Goal: Find specific page/section

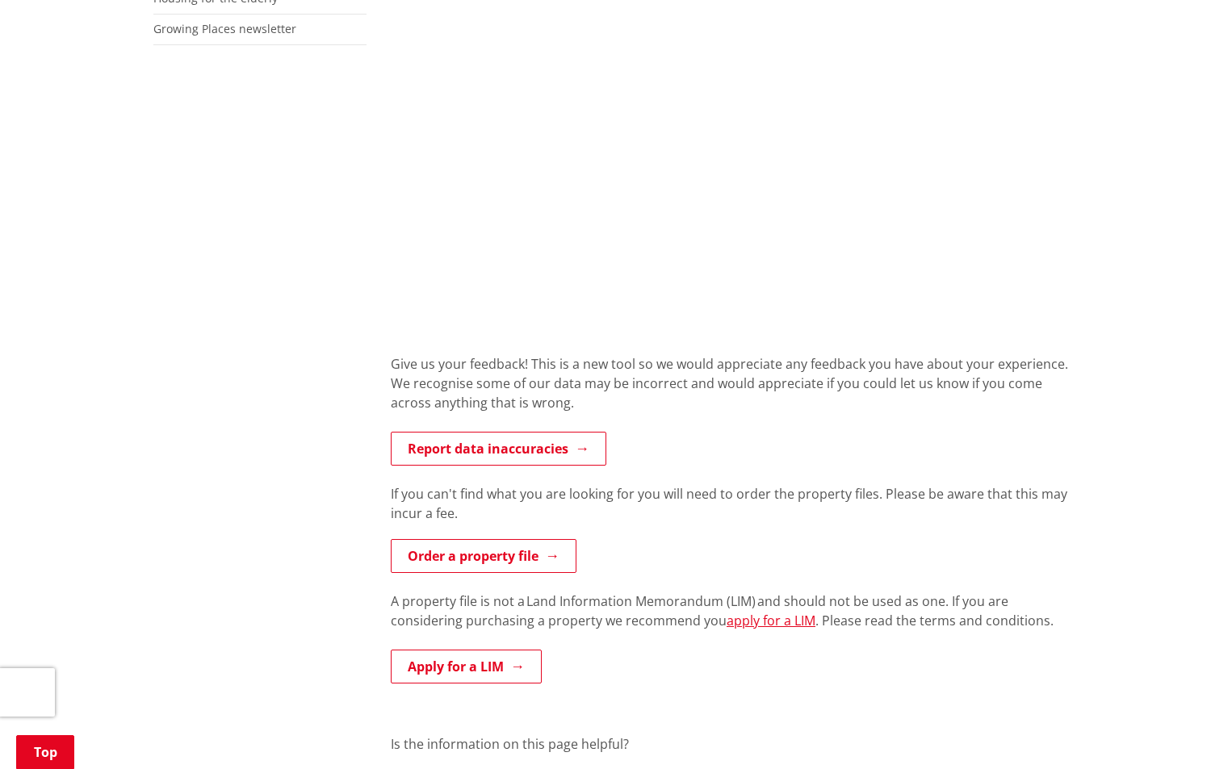
scroll to position [565, 0]
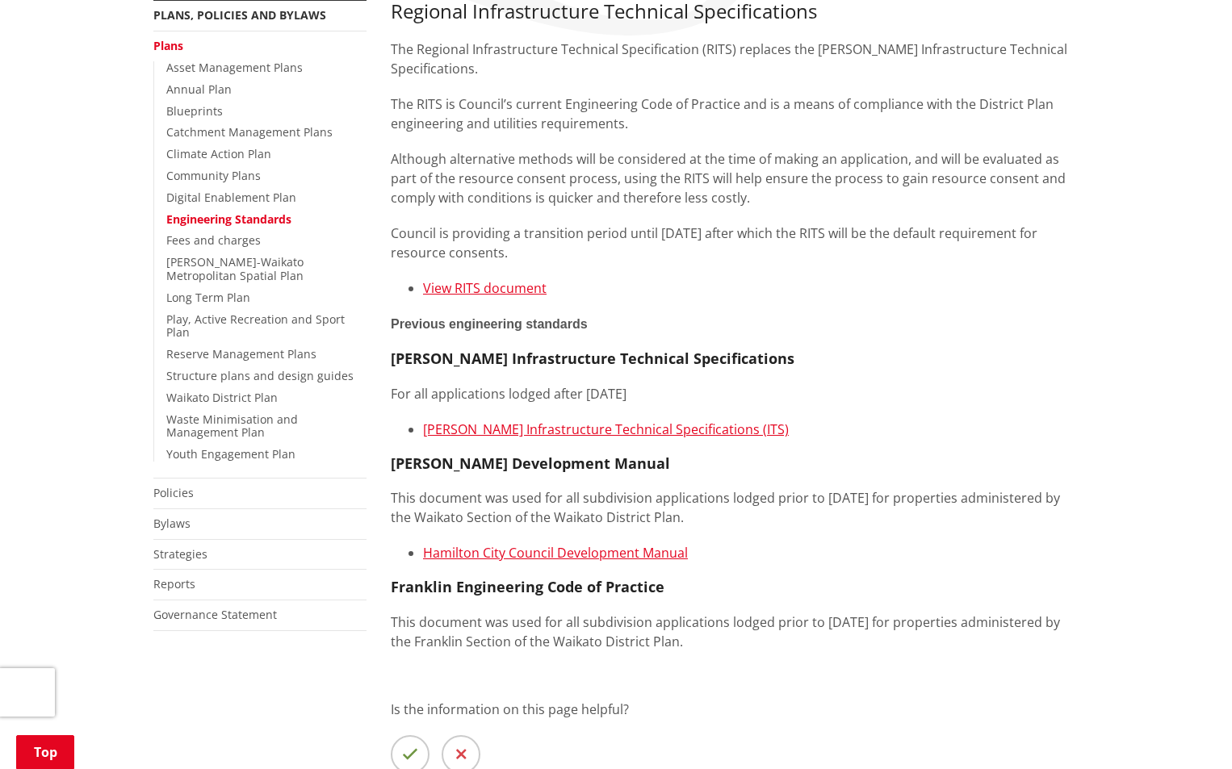
scroll to position [323, 0]
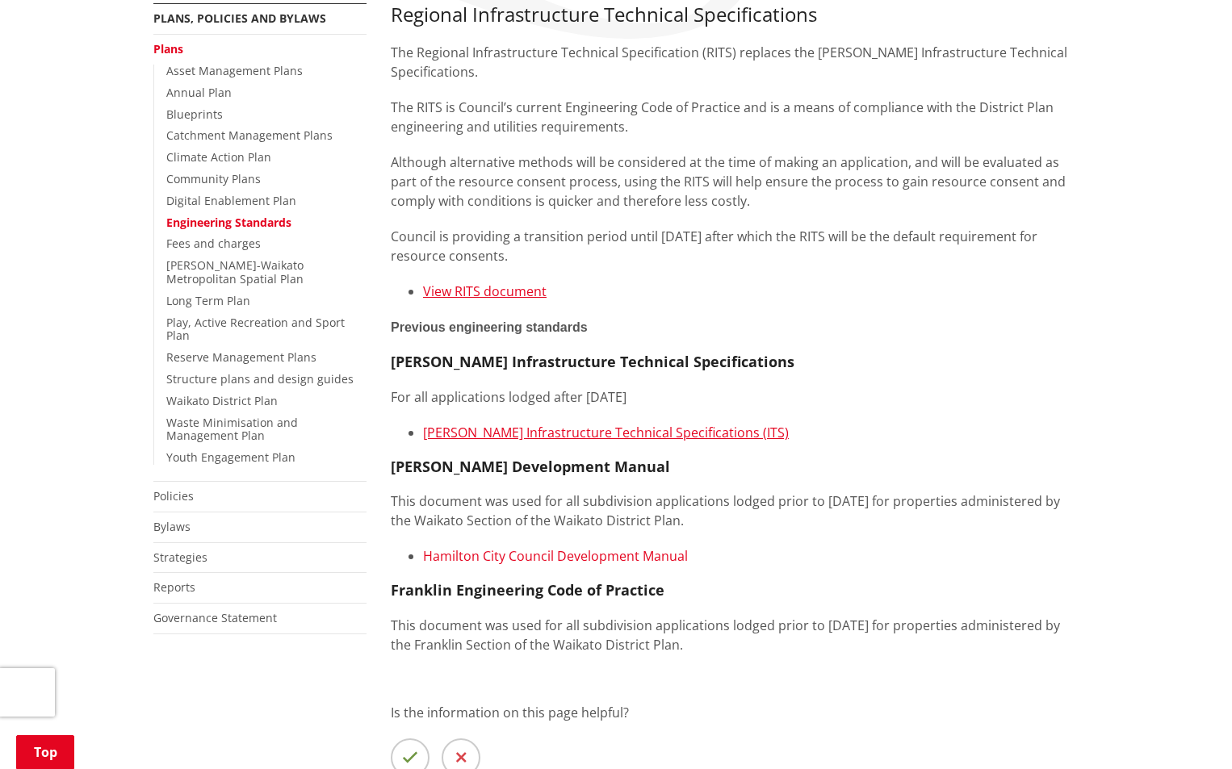
click at [505, 557] on link "Hamilton City Council Development Manual" at bounding box center [555, 556] width 265 height 18
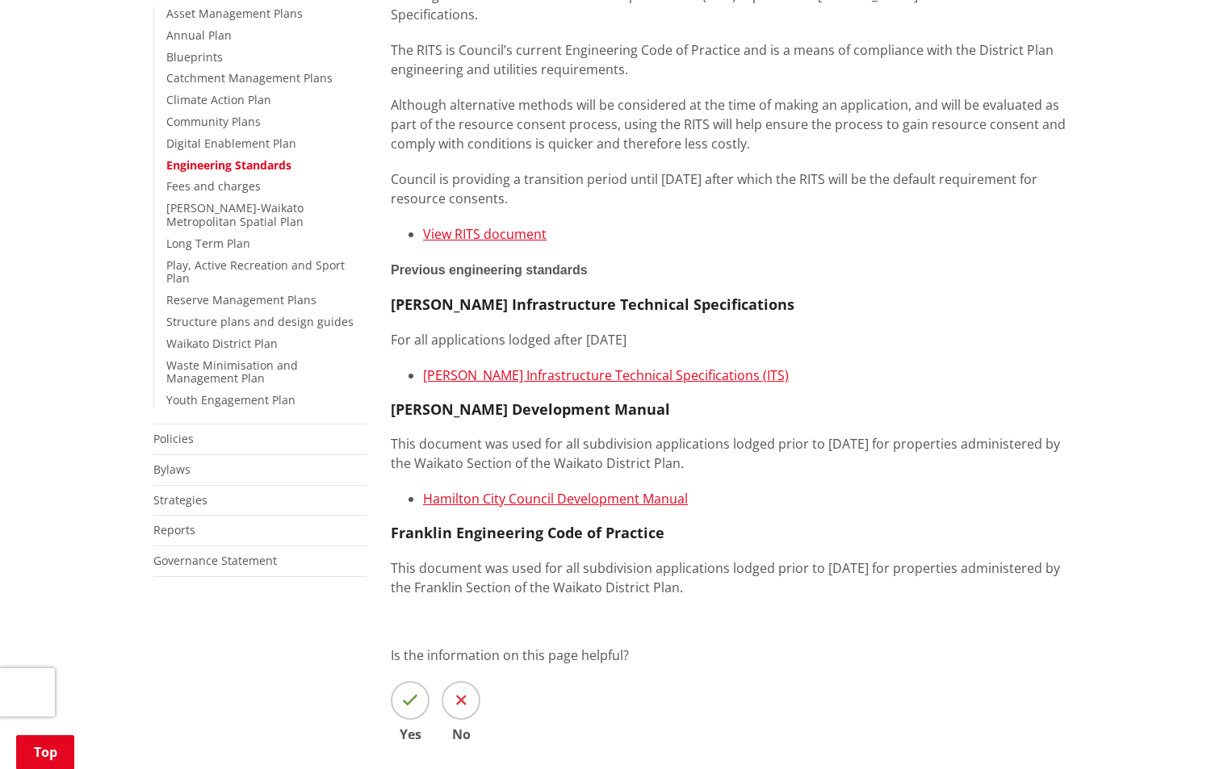
scroll to position [404, 0]
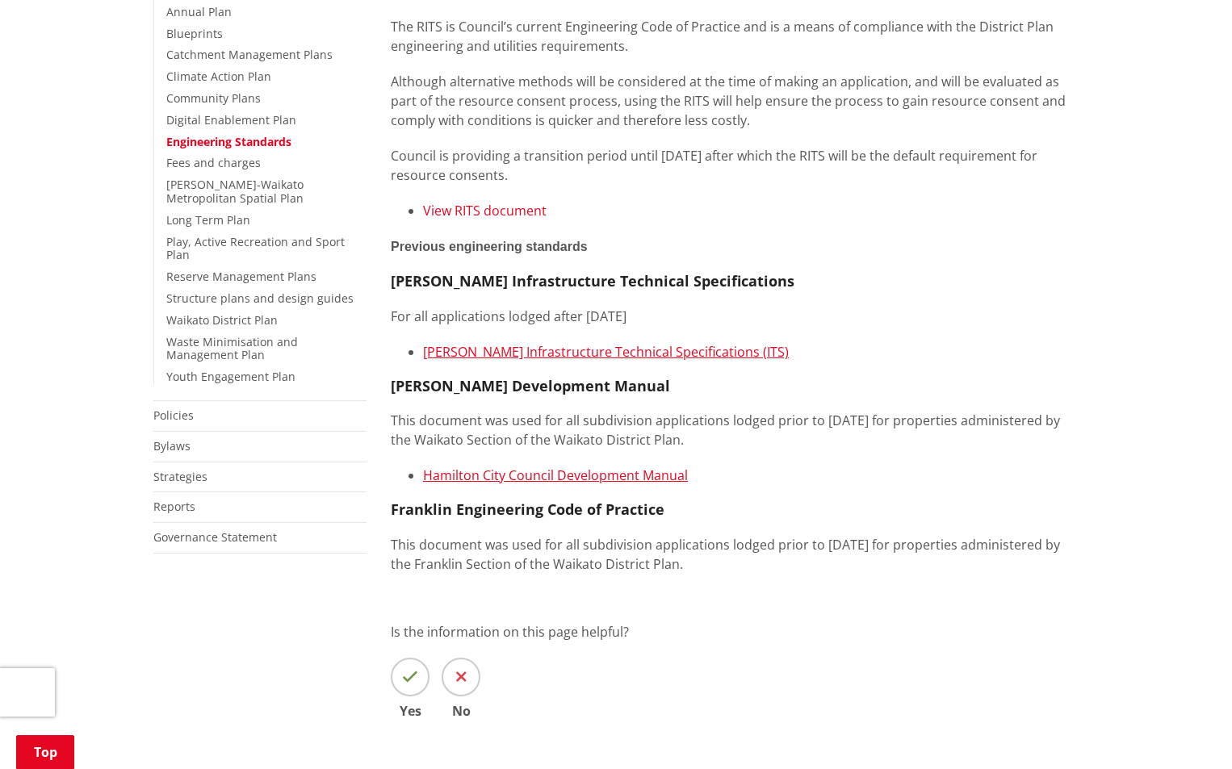
click at [450, 213] on link "View RITS document" at bounding box center [485, 211] width 124 height 18
